Goal: Task Accomplishment & Management: Use online tool/utility

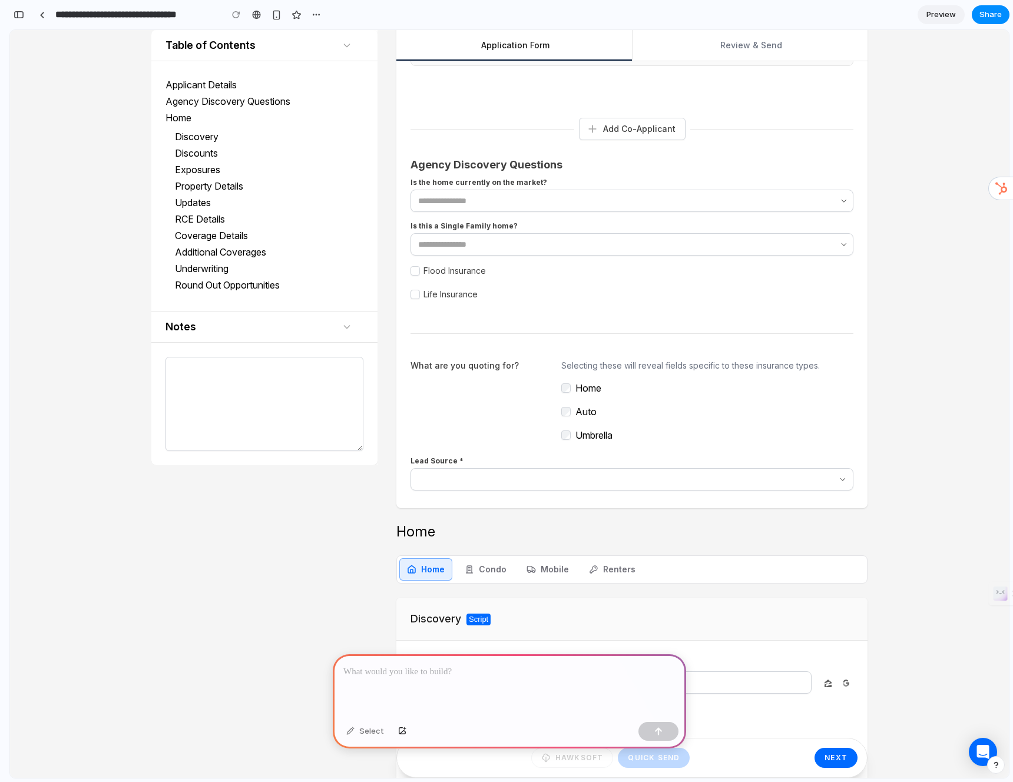
scroll to position [907, 0]
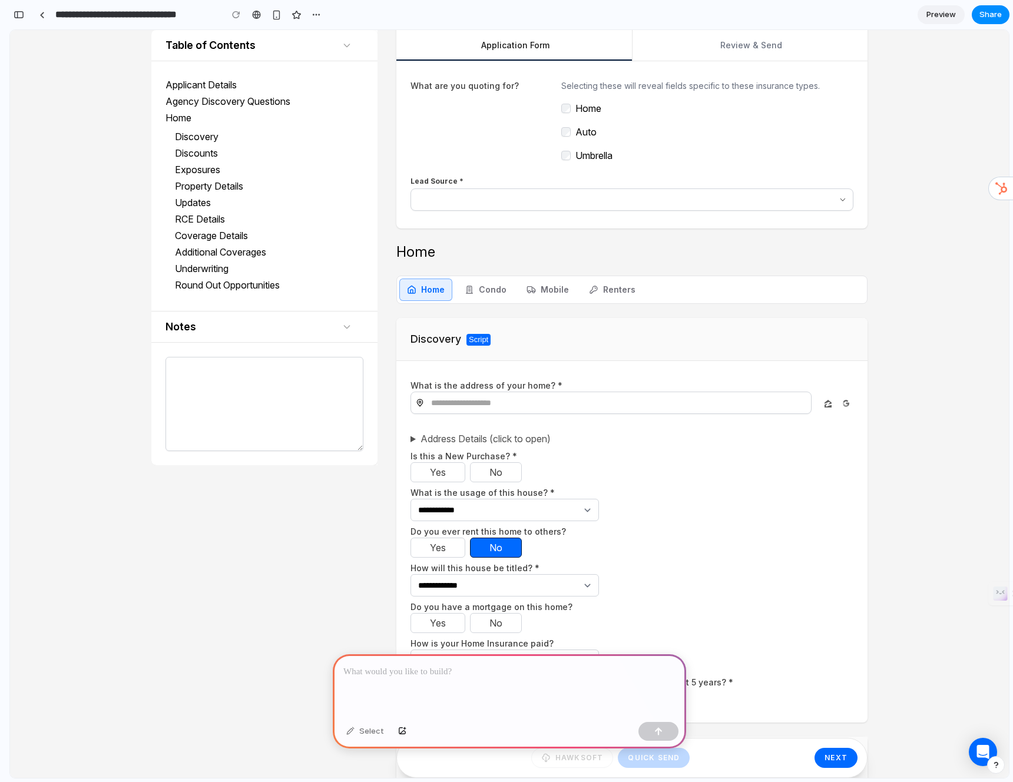
click at [464, 665] on p at bounding box center [509, 672] width 332 height 14
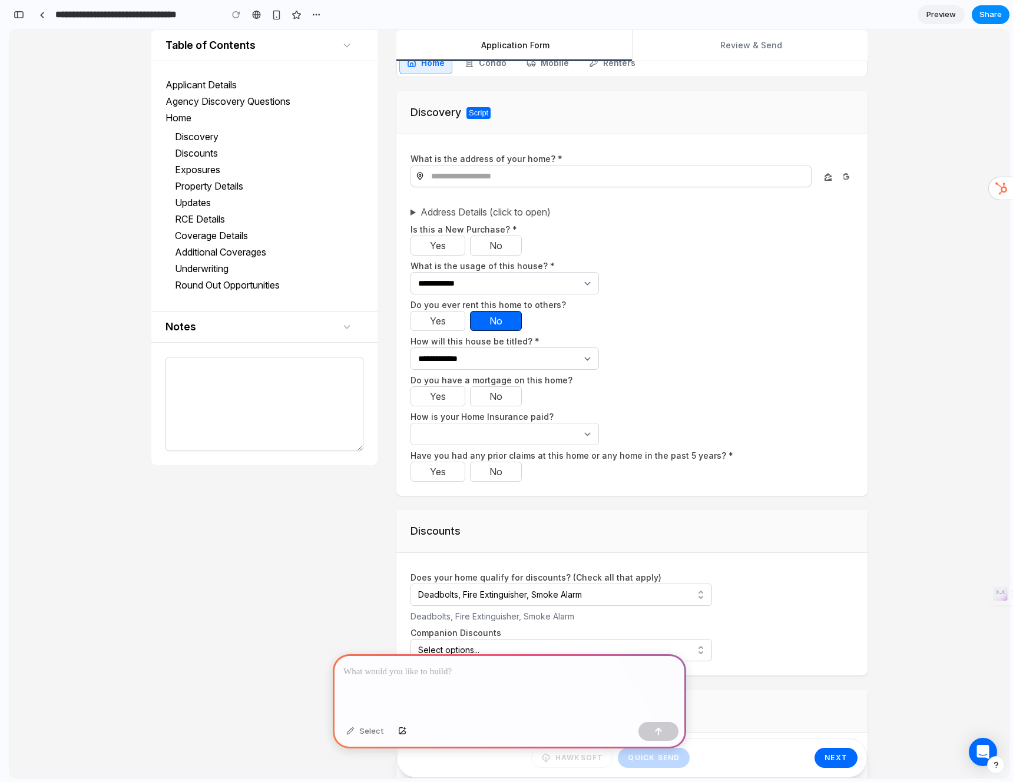
scroll to position [1061, 0]
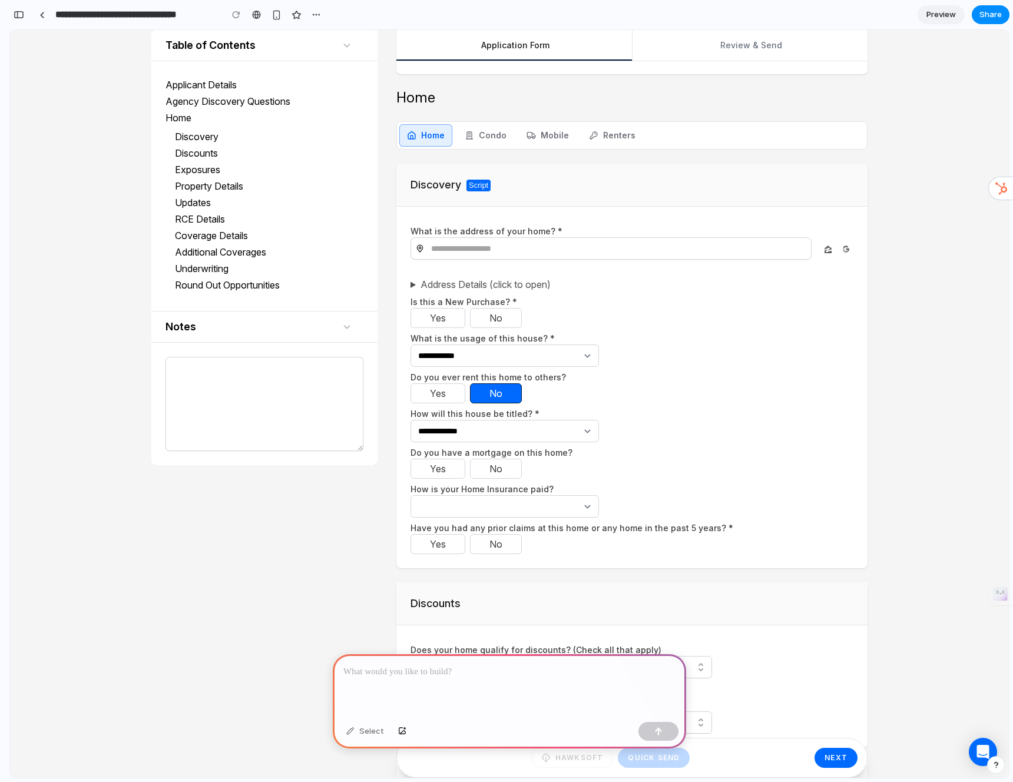
click at [405, 665] on p at bounding box center [509, 672] width 332 height 14
click at [381, 684] on div at bounding box center [509, 685] width 353 height 63
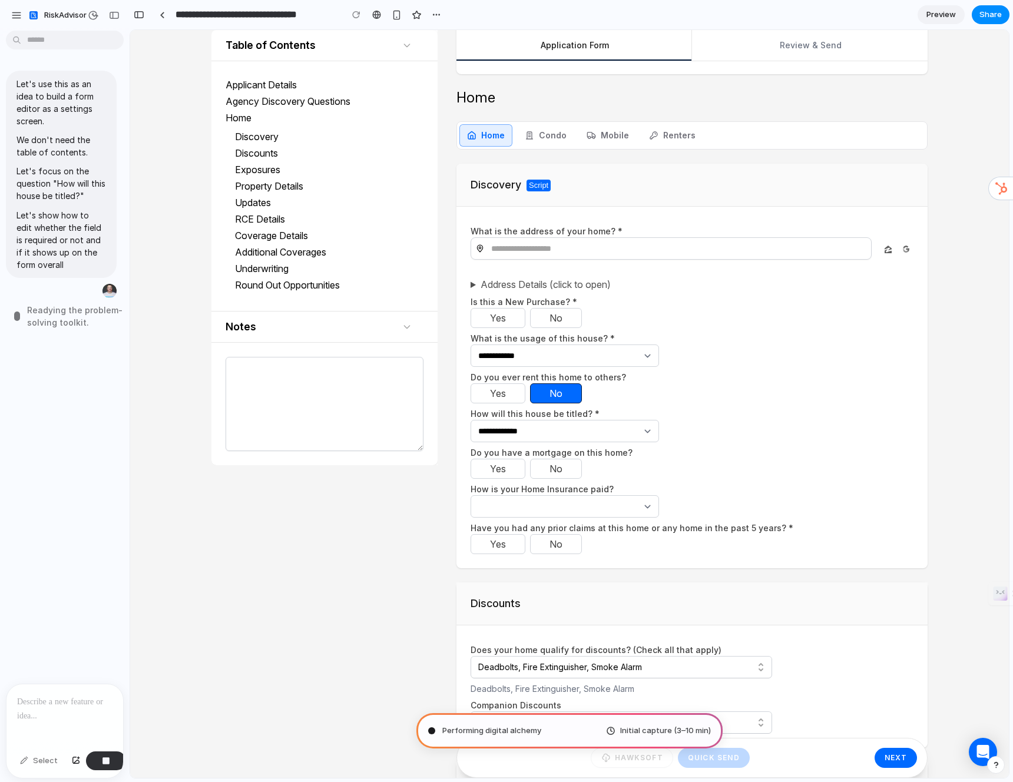
type input "**********"
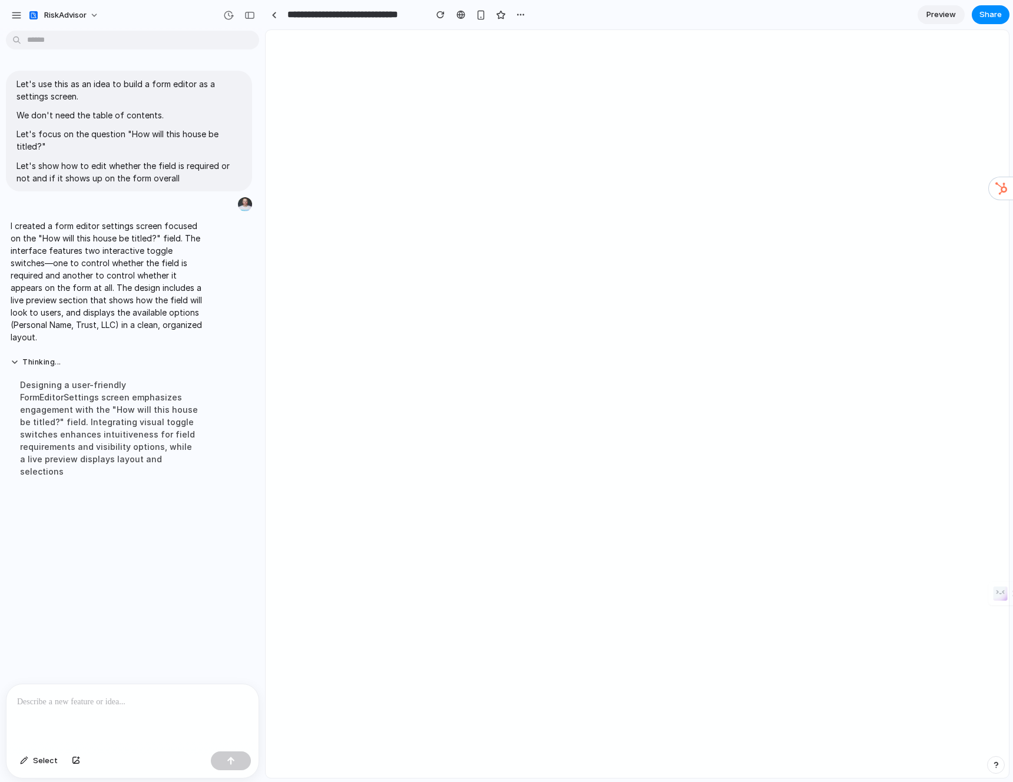
scroll to position [0, 0]
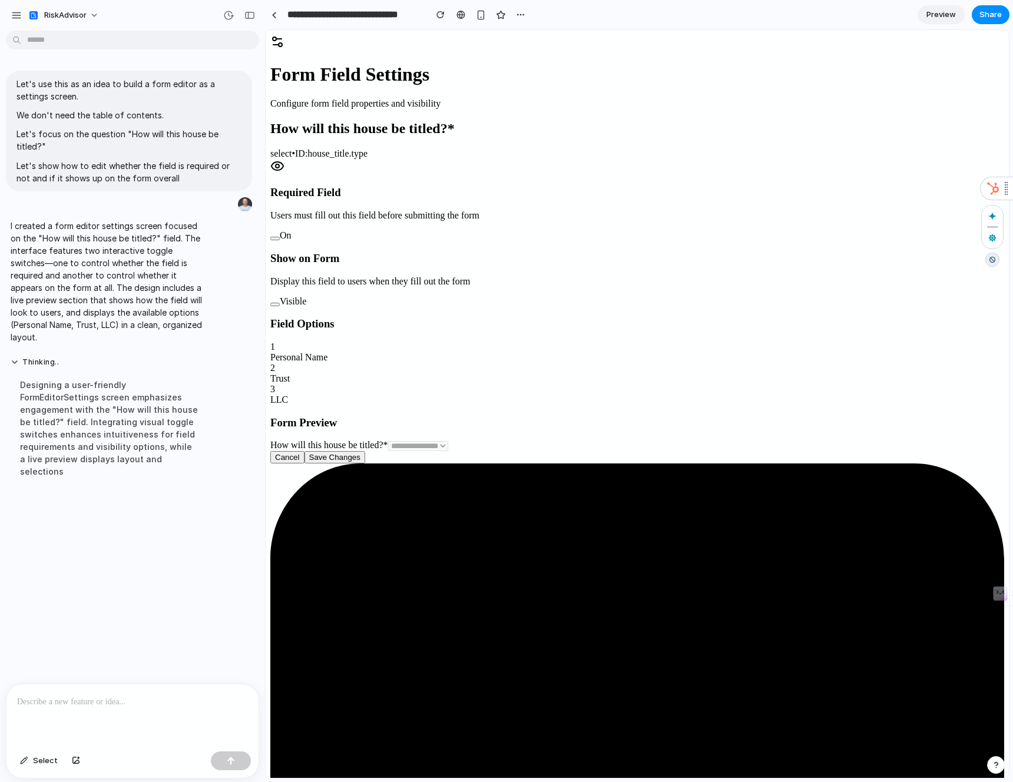
click at [1006, 184] on html "RiskAdvisor Let's use this as an idea to build a form editor as a settings scre…" at bounding box center [506, 391] width 1013 height 782
click at [951, 201] on div "Required Field Users must fill out this field before submitting the form On" at bounding box center [637, 213] width 734 height 55
click at [280, 237] on button at bounding box center [274, 239] width 9 height 4
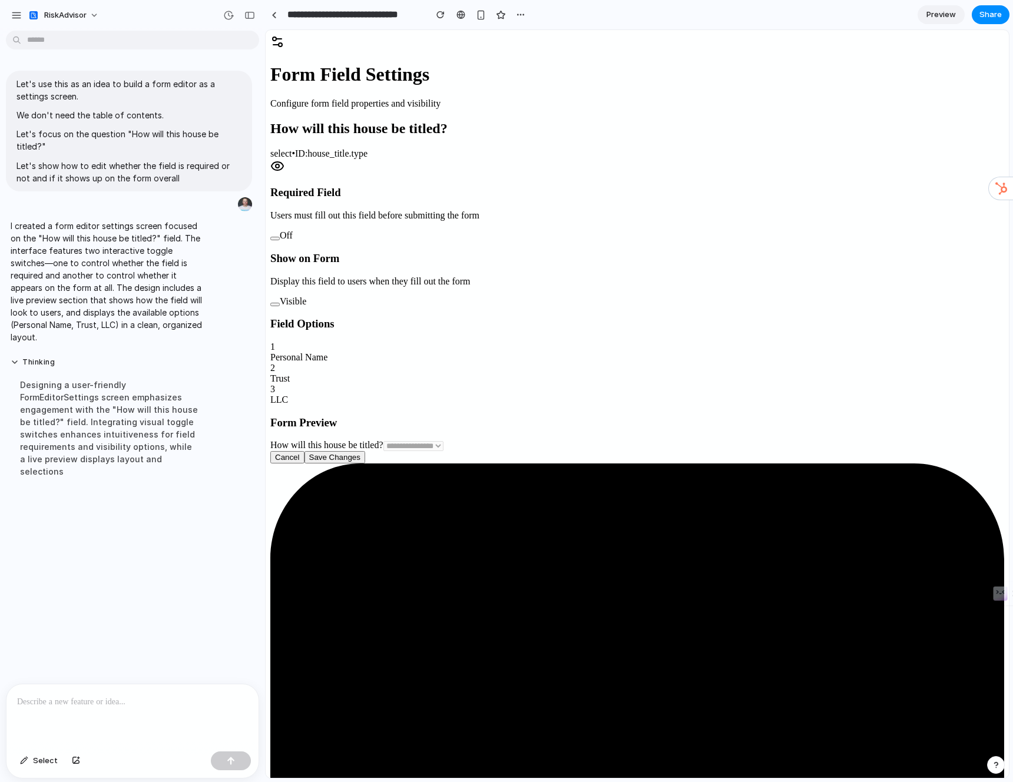
drag, startPoint x: 973, startPoint y: 117, endPoint x: 970, endPoint y: 127, distance: 11.0
click at [973, 121] on div "How will this house be titled? select • ID: house_title.type" at bounding box center [637, 148] width 734 height 55
click at [284, 159] on icon at bounding box center [277, 166] width 14 height 14
click at [944, 296] on div "Visible" at bounding box center [637, 301] width 734 height 11
click at [280, 303] on button at bounding box center [274, 305] width 9 height 4
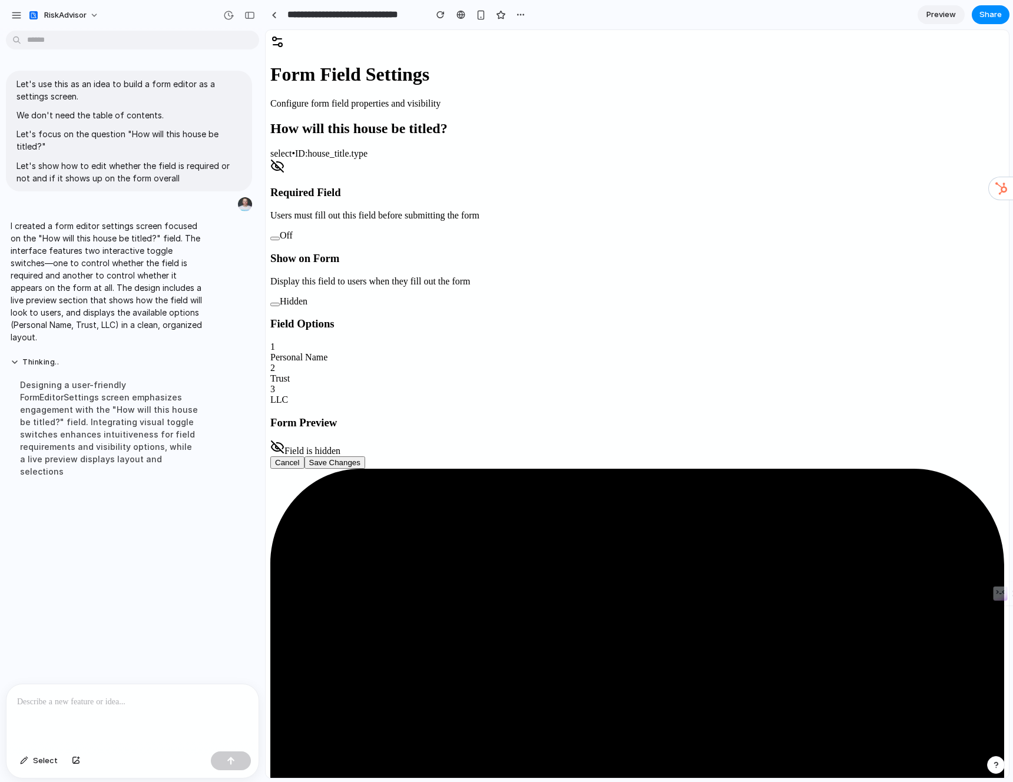
click at [280, 303] on button at bounding box center [274, 305] width 9 height 4
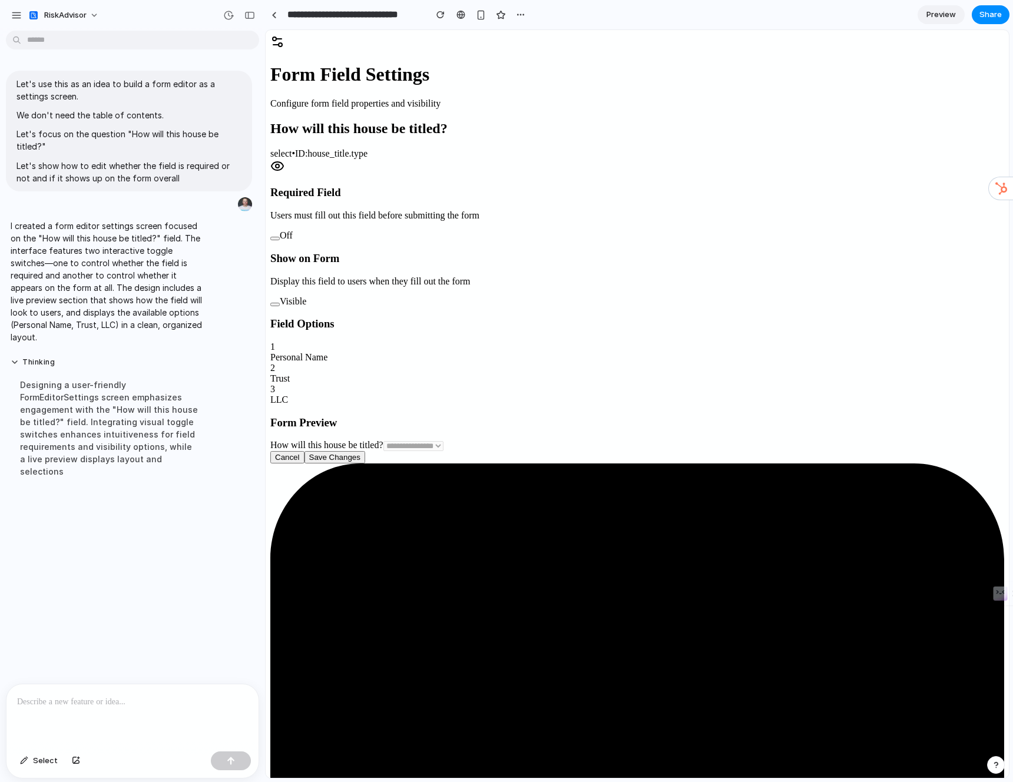
click at [280, 303] on button at bounding box center [274, 305] width 9 height 4
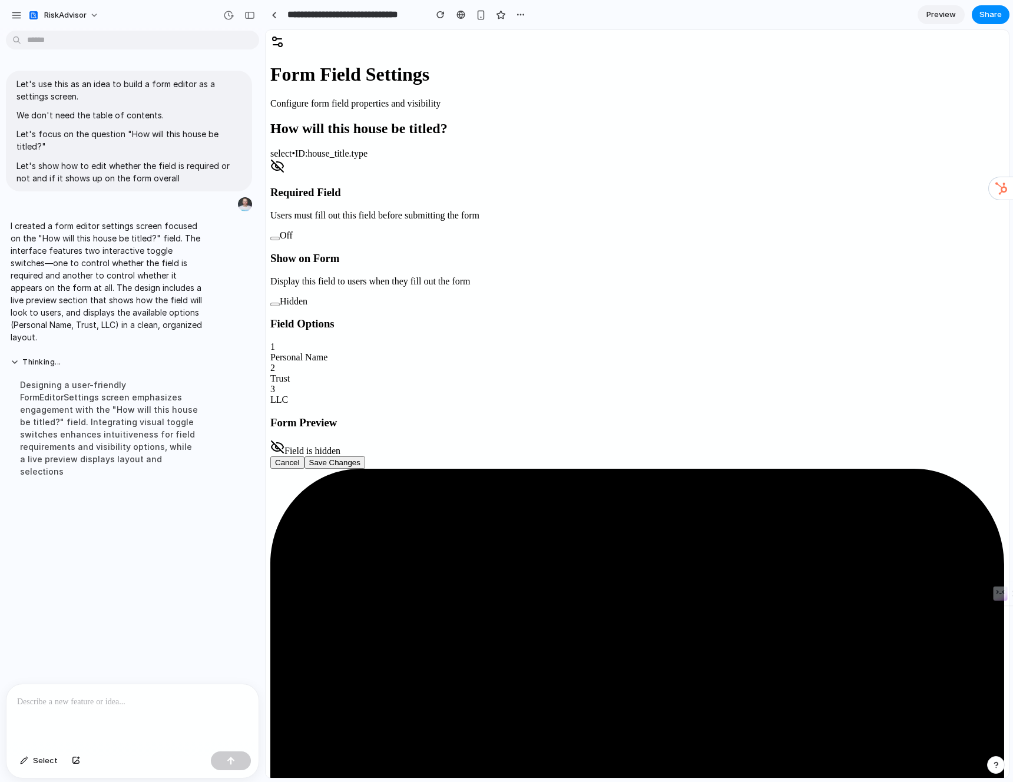
click at [280, 303] on button at bounding box center [274, 305] width 9 height 4
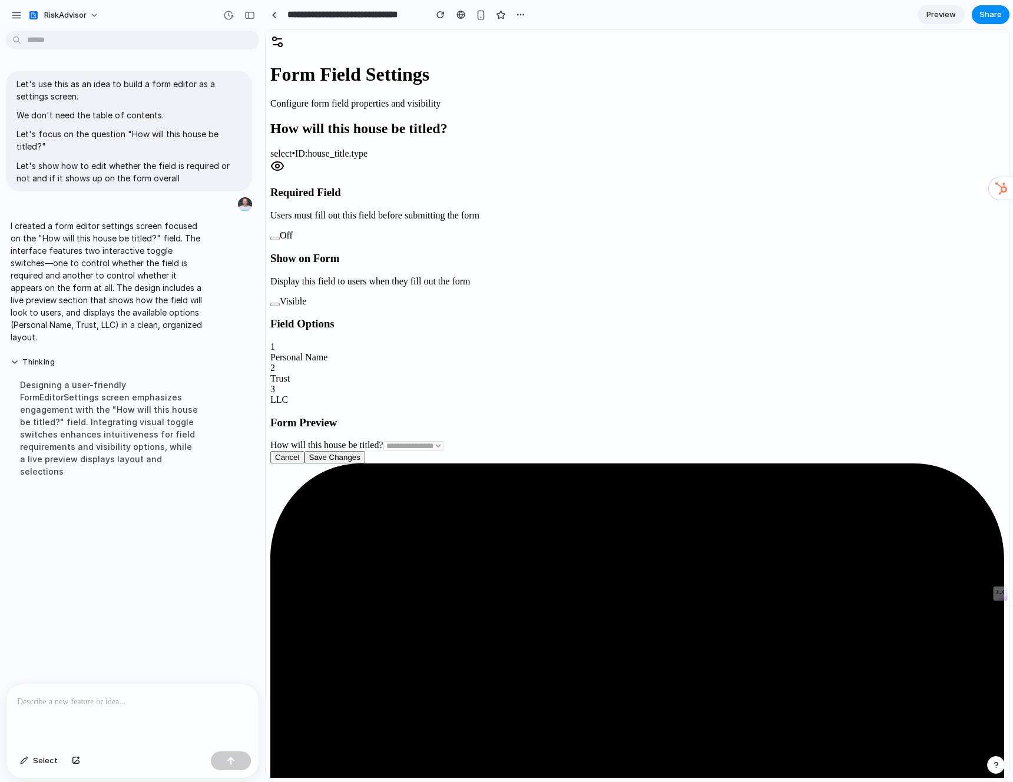
click at [305, 464] on button "Cancel" at bounding box center [287, 457] width 34 height 12
click at [535, 464] on div "Cancel Save Changes" at bounding box center [637, 457] width 734 height 12
click at [520, 16] on div "button" at bounding box center [520, 14] width 9 height 9
click at [548, 54] on span "Delete" at bounding box center [544, 60] width 25 height 12
